Goal: Find specific page/section: Find specific page/section

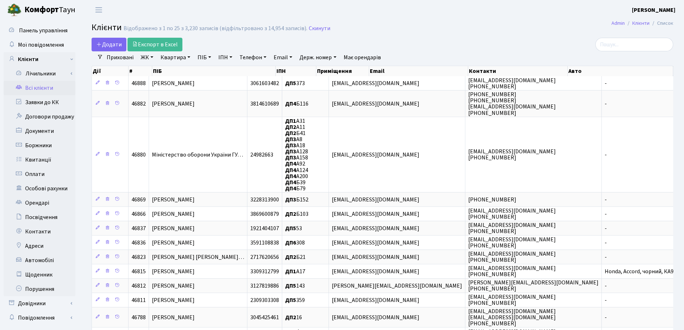
select select "25"
click at [46, 90] on link "Всі клієнти" at bounding box center [40, 88] width 72 height 14
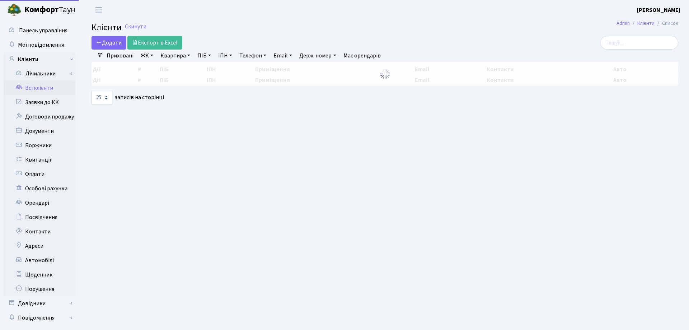
select select "25"
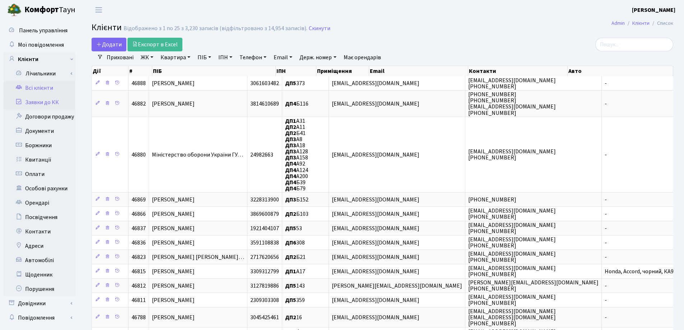
click at [42, 99] on link "Заявки до КК" at bounding box center [40, 102] width 72 height 14
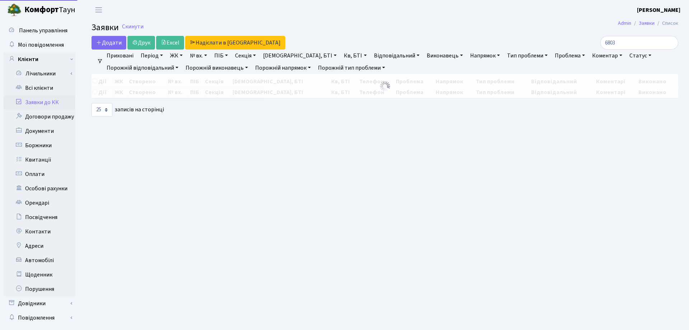
select select "25"
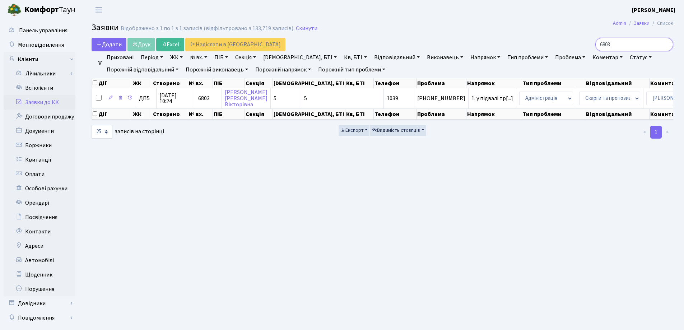
click at [634, 46] on input "6803" at bounding box center [634, 45] width 78 height 14
type input "6"
